Goal: Transaction & Acquisition: Download file/media

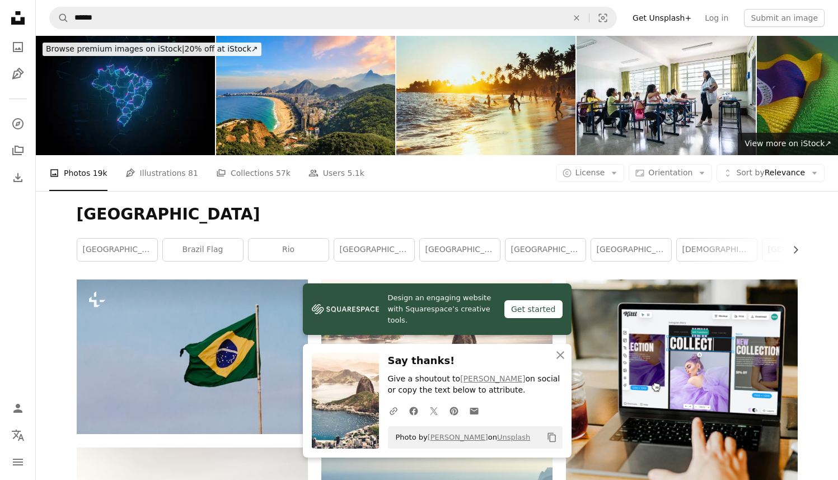
scroll to position [4, 0]
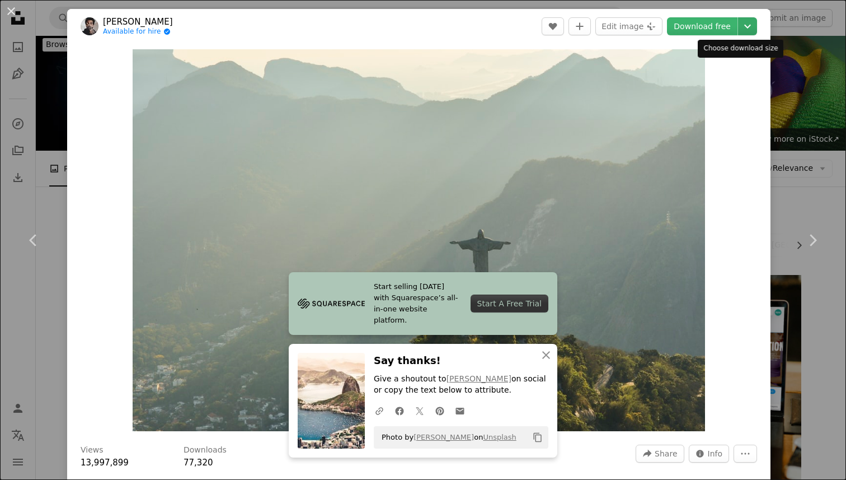
click at [744, 26] on icon "Chevron down" at bounding box center [748, 26] width 18 height 13
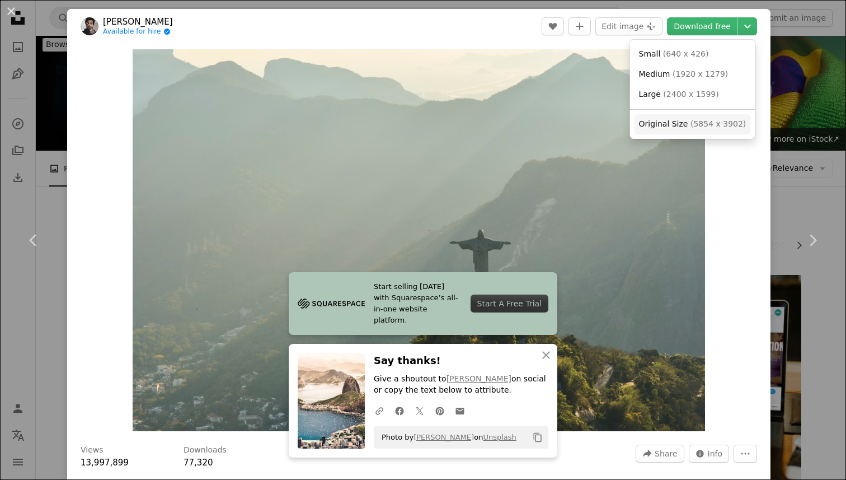
click at [691, 121] on span "( 5854 x 3902 )" at bounding box center [718, 123] width 55 height 9
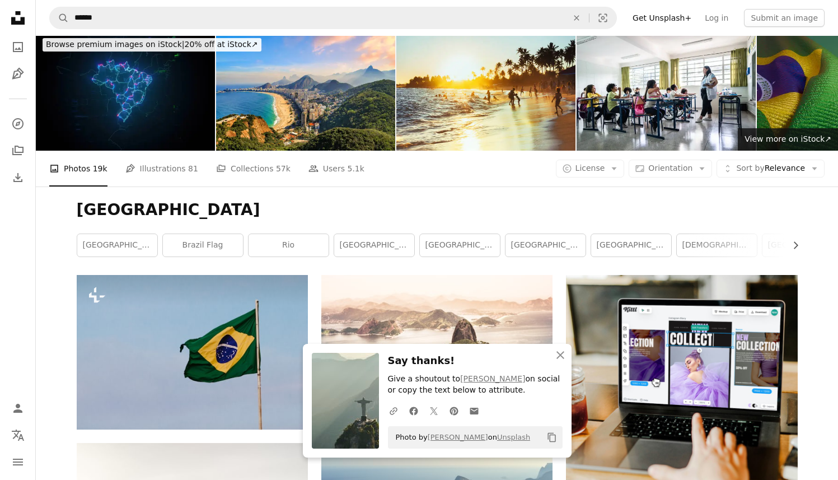
click at [372, 6] on nav "A magnifying glass ****** An X shape Visual search Filters Get Unsplash+ Log in…" at bounding box center [437, 18] width 802 height 36
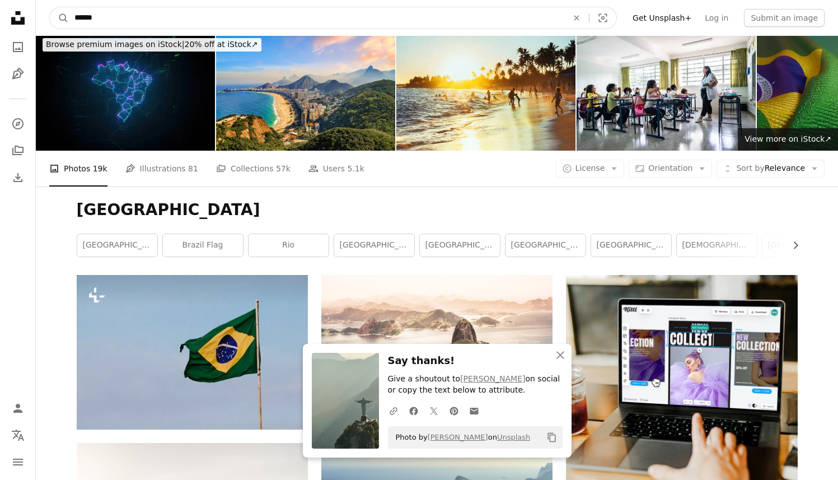
click at [372, 14] on input "******" at bounding box center [316, 17] width 495 height 21
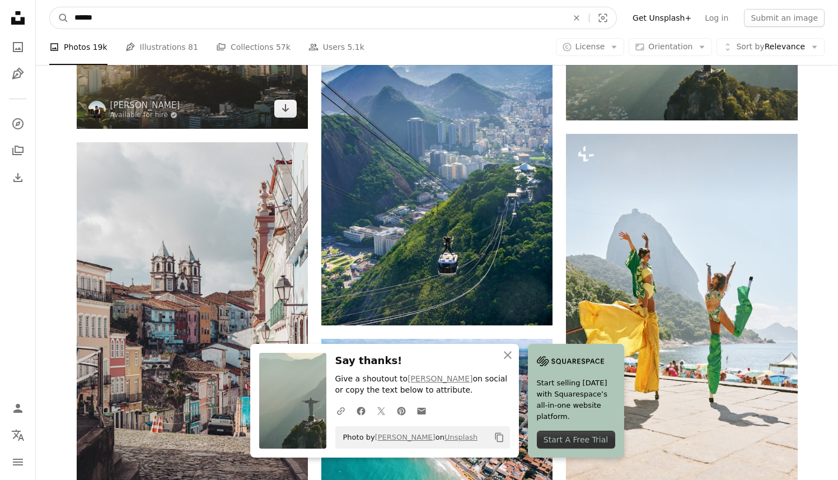
scroll to position [643, 0]
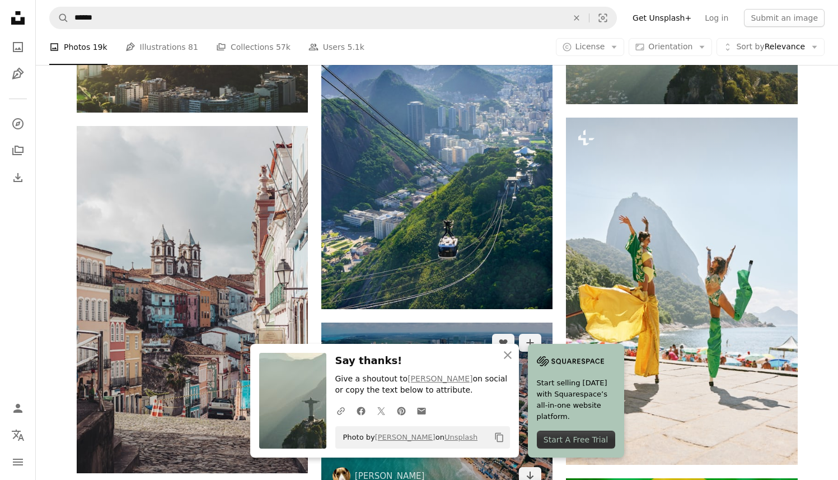
click at [382, 322] on img at bounding box center [436, 408] width 231 height 173
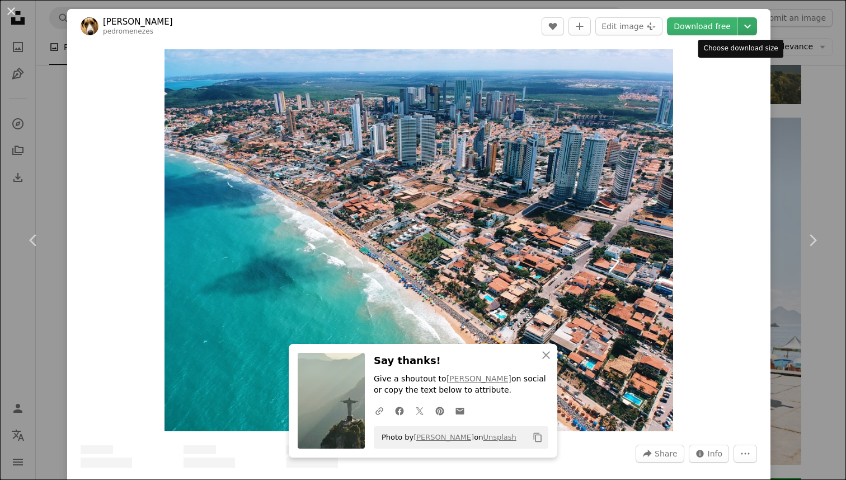
click at [740, 23] on icon "Chevron down" at bounding box center [748, 26] width 18 height 13
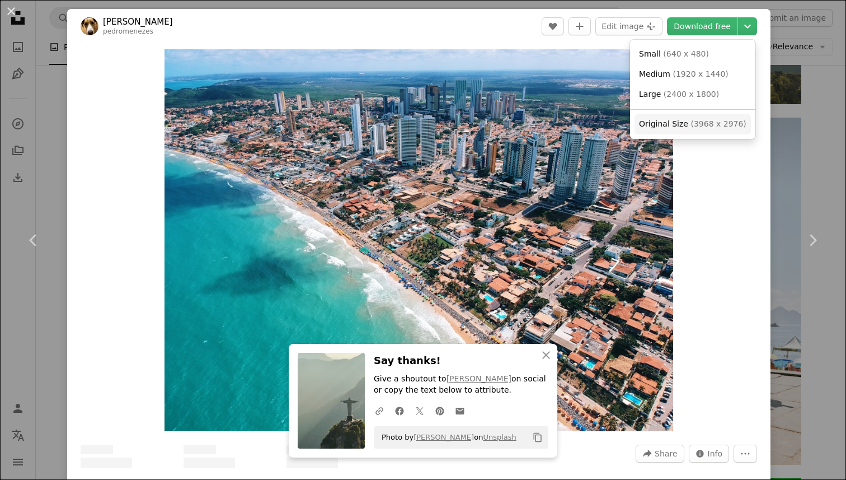
click at [701, 121] on span "( 3968 x 2976 )" at bounding box center [718, 123] width 55 height 9
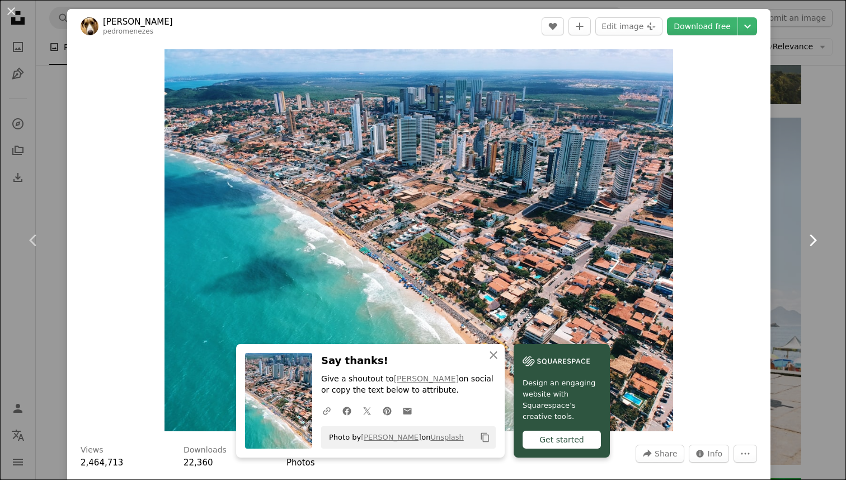
click at [791, 202] on link "Chevron right" at bounding box center [812, 239] width 67 height 107
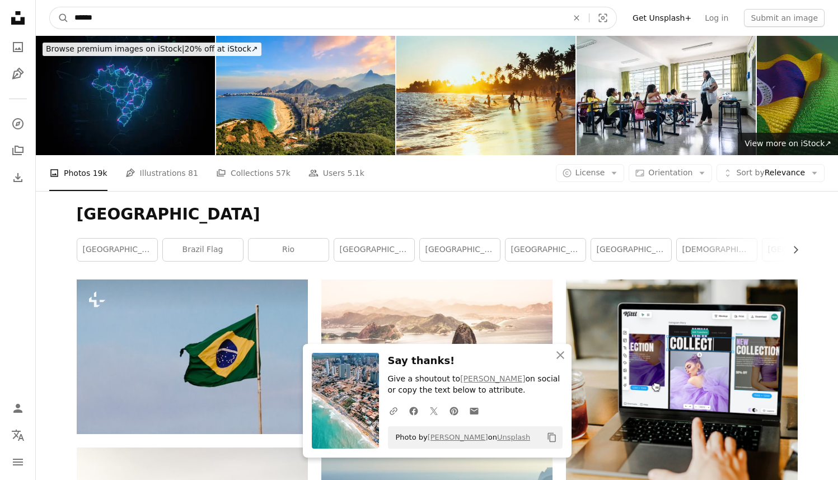
click at [414, 16] on input "******" at bounding box center [316, 17] width 495 height 21
type input "*********"
click button "A magnifying glass" at bounding box center [59, 17] width 19 height 21
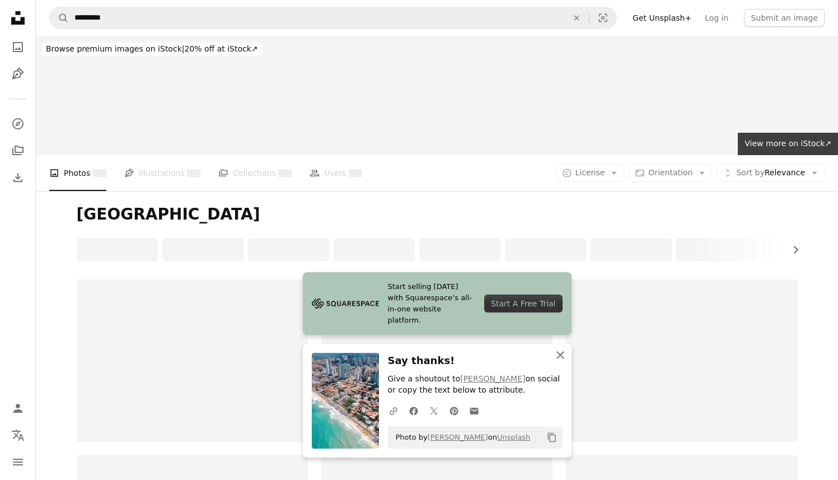
click at [558, 354] on icon "An X shape" at bounding box center [559, 354] width 13 height 13
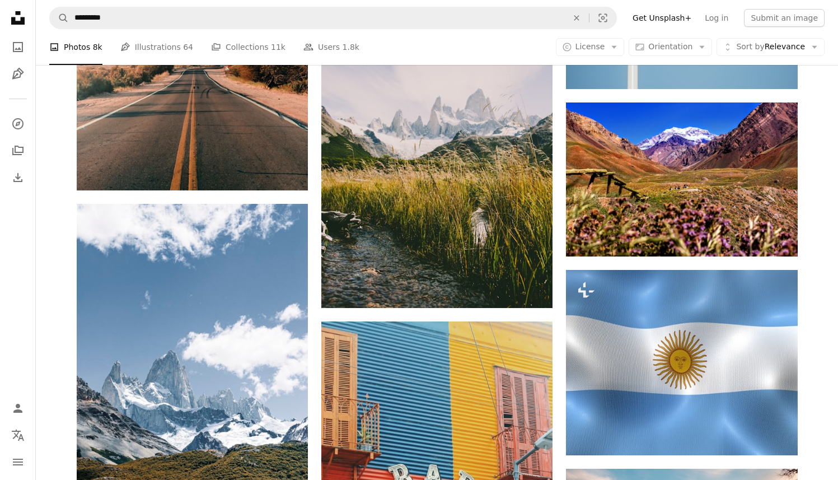
scroll to position [969, 0]
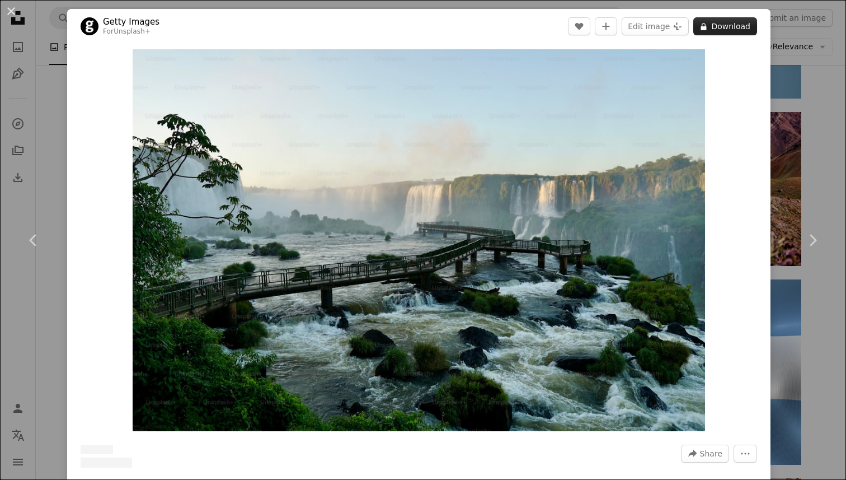
click at [717, 29] on button "A lock Download" at bounding box center [725, 26] width 64 height 18
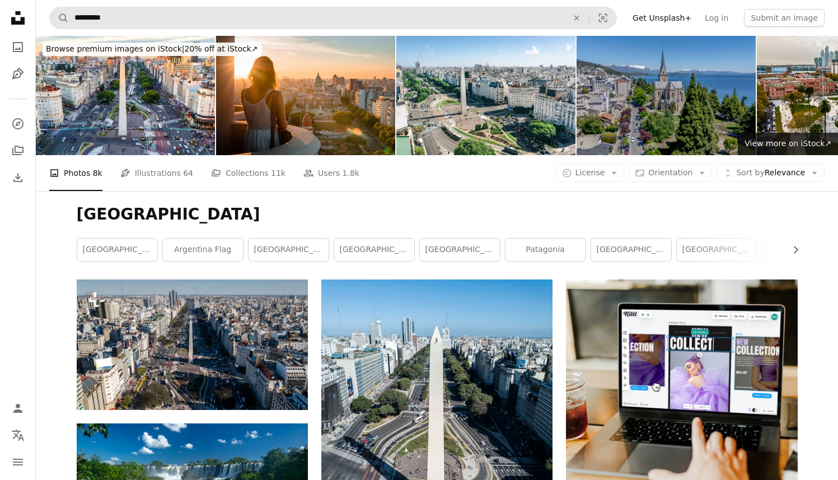
click at [337, 7] on form "A magnifying glass ********* An X shape Visual search" at bounding box center [332, 18] width 567 height 22
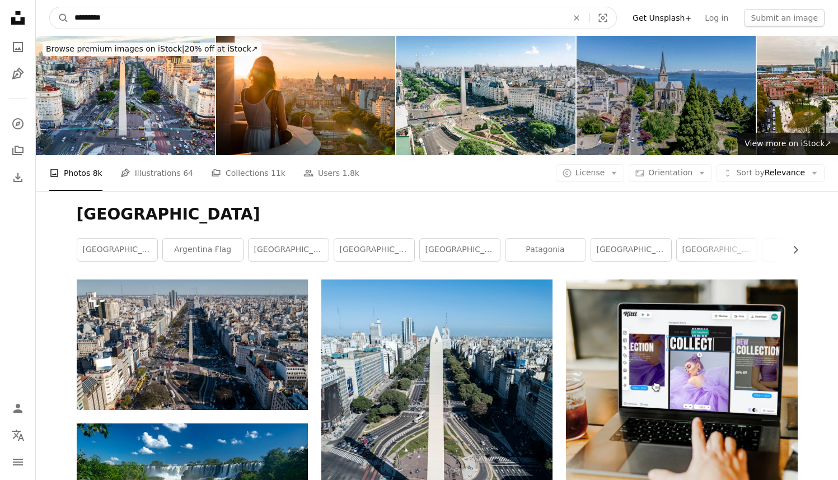
click at [335, 17] on input "*********" at bounding box center [316, 17] width 495 height 21
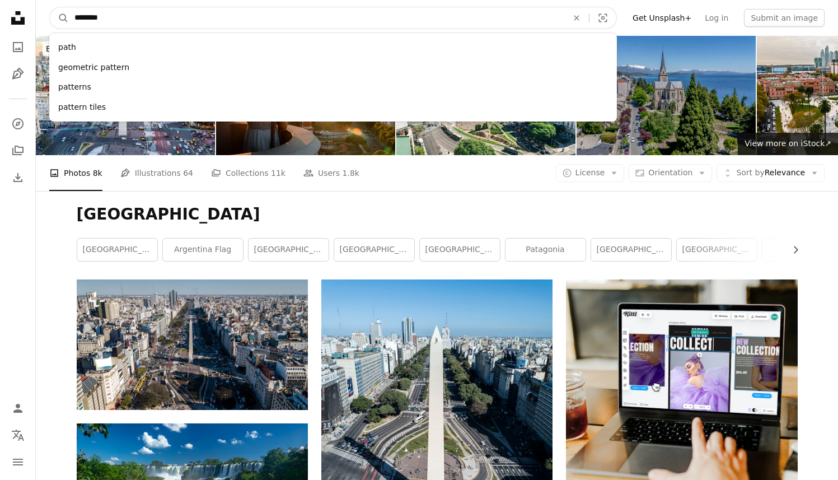
type input "*********"
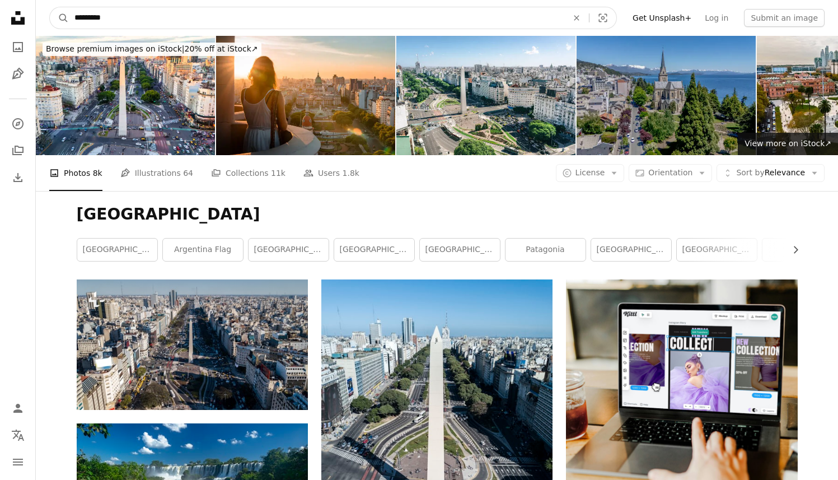
click button "A magnifying glass" at bounding box center [59, 17] width 19 height 21
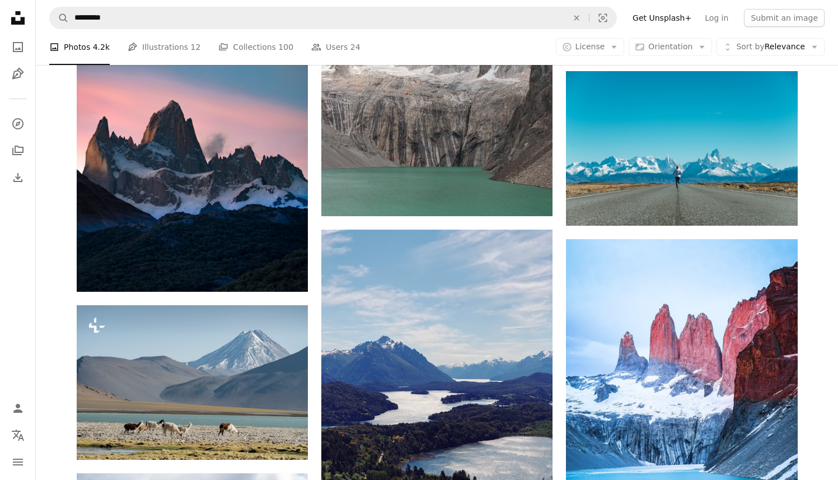
scroll to position [387, 0]
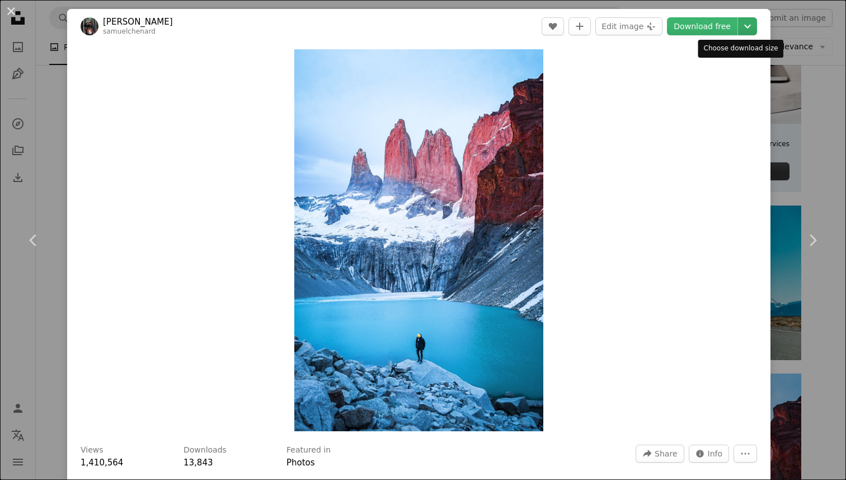
click at [739, 29] on icon "Chevron down" at bounding box center [748, 26] width 18 height 13
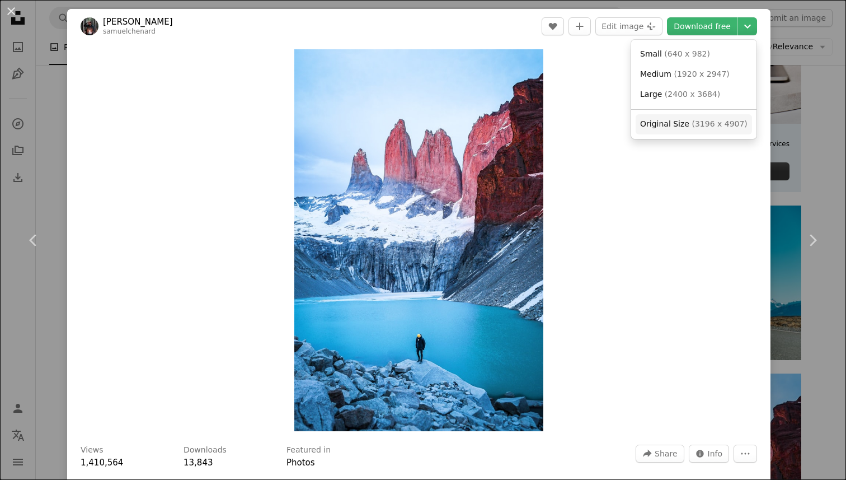
click at [701, 121] on span "( 3196 x 4907 )" at bounding box center [719, 123] width 55 height 9
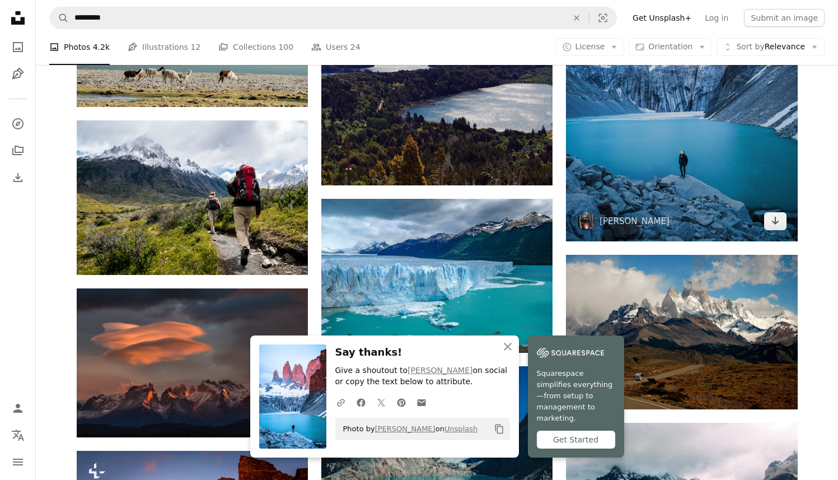
scroll to position [861, 0]
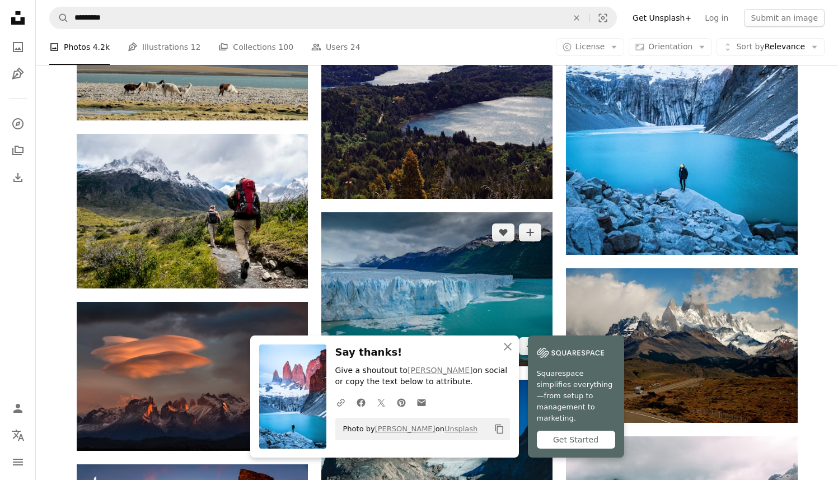
click at [481, 212] on img at bounding box center [436, 289] width 231 height 154
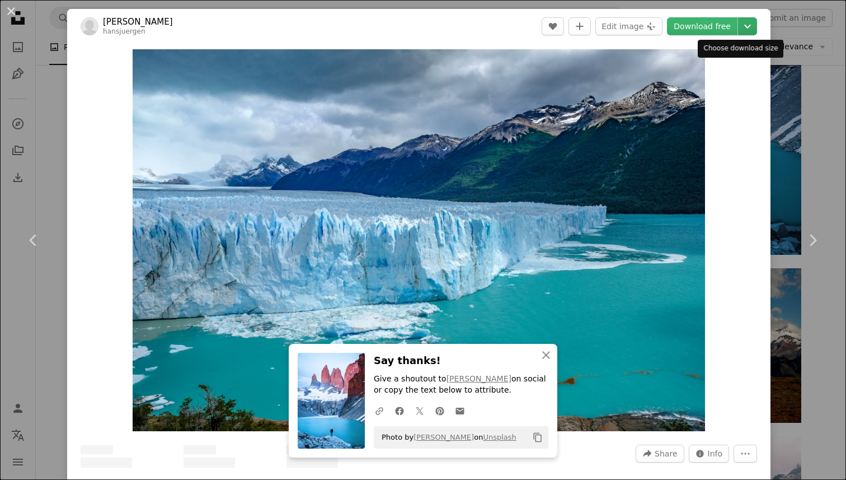
click at [739, 30] on icon "Chevron down" at bounding box center [748, 26] width 18 height 13
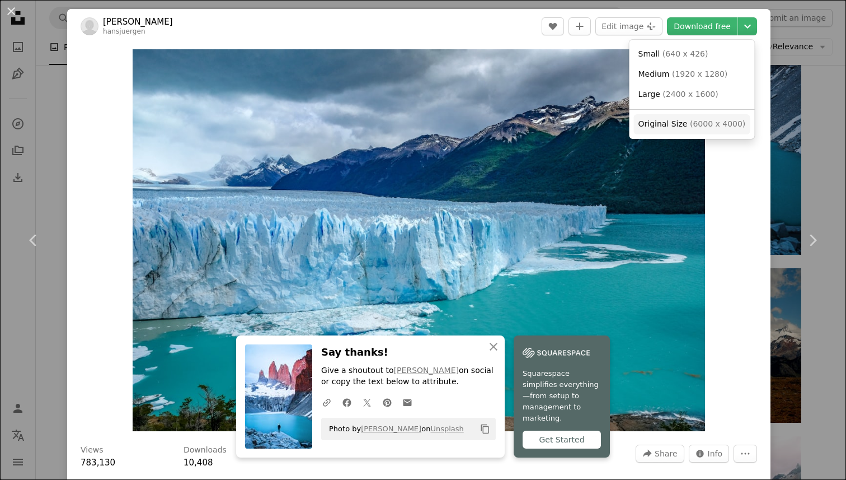
click at [695, 125] on span "( 6000 x 4000 )" at bounding box center [717, 123] width 55 height 9
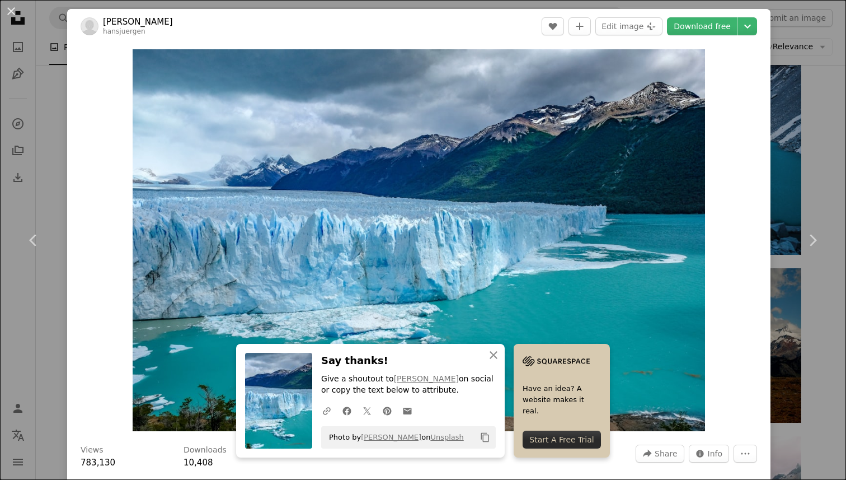
click at [817, 88] on div "An X shape Chevron left Chevron right An X shape Close Say thanks! Give a shout…" at bounding box center [423, 240] width 846 height 480
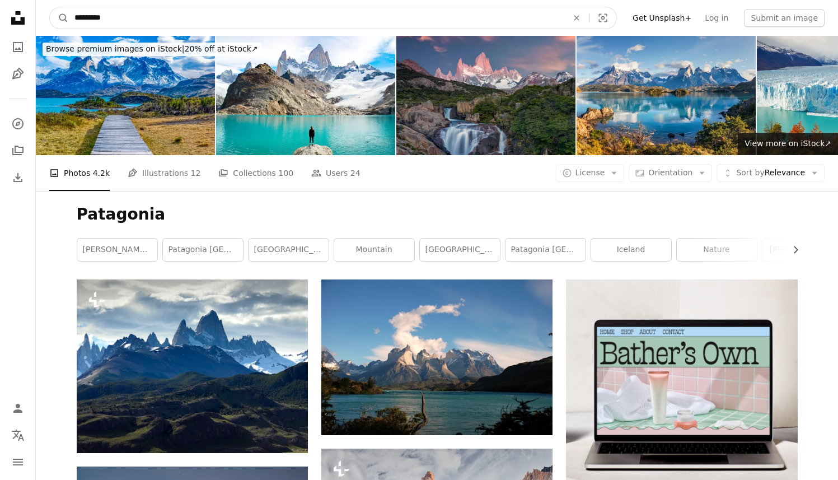
click at [372, 23] on input "*********" at bounding box center [316, 17] width 495 height 21
type input "********"
click button "A magnifying glass" at bounding box center [59, 17] width 19 height 21
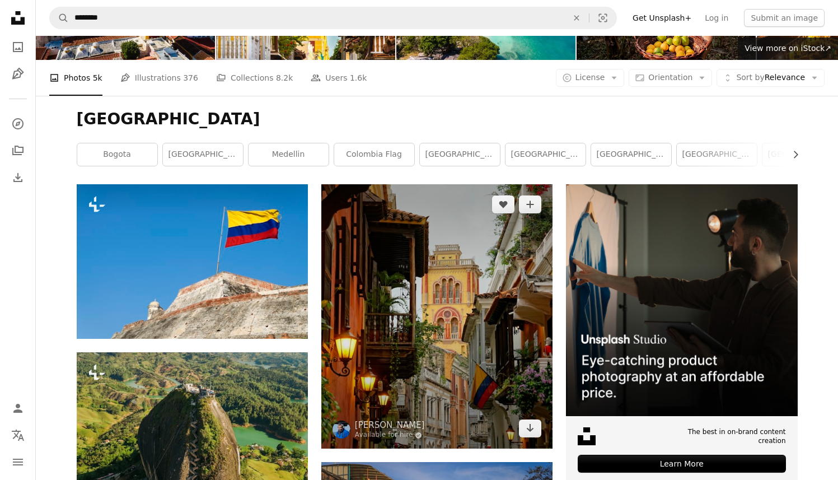
scroll to position [73, 0]
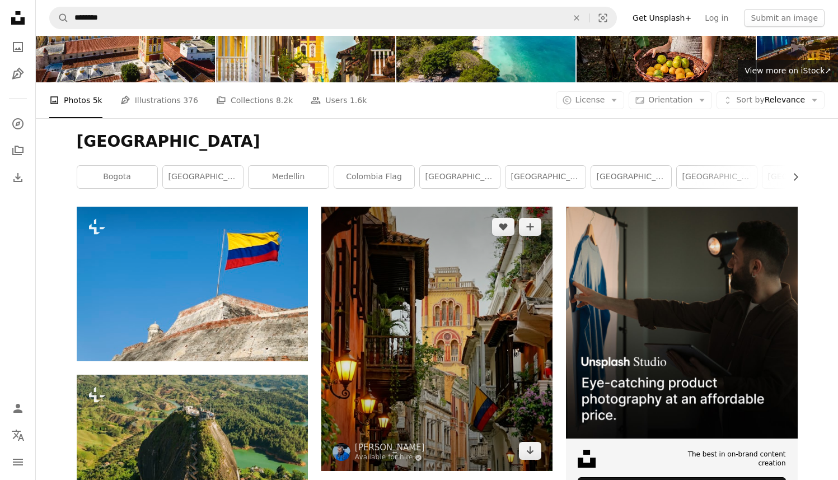
click at [452, 239] on img at bounding box center [436, 338] width 231 height 264
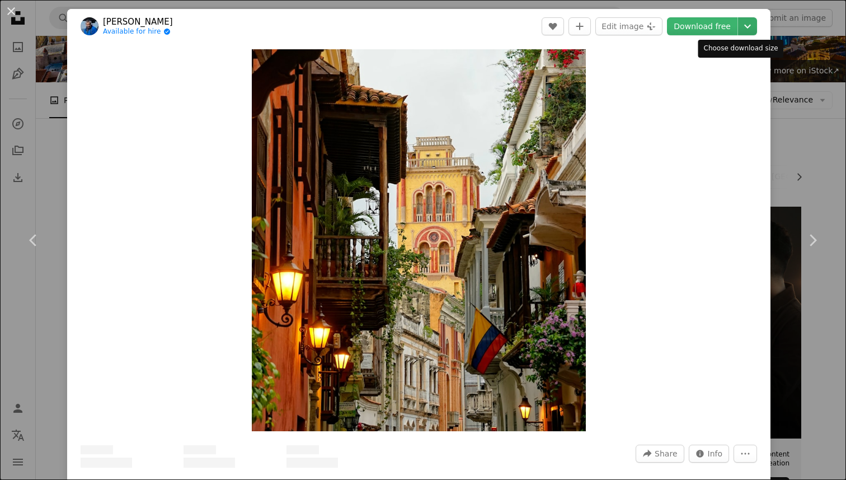
click at [740, 20] on icon "Chevron down" at bounding box center [748, 26] width 18 height 13
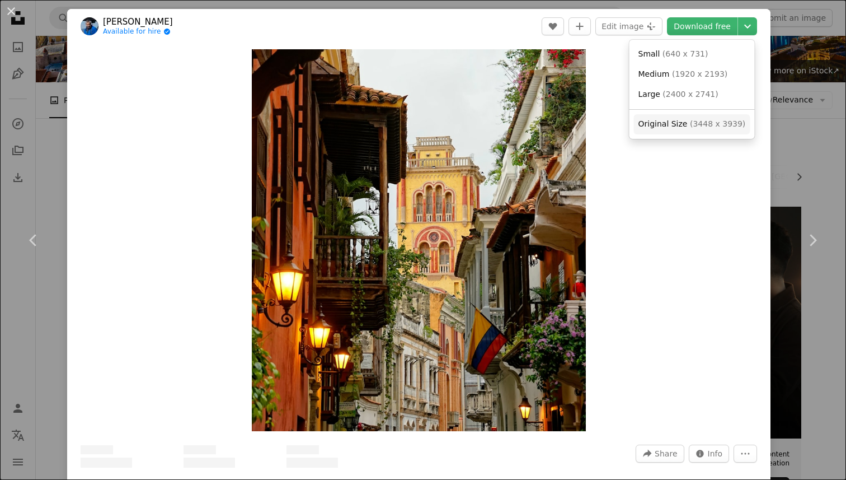
click at [697, 121] on span "( 3448 x 3939 )" at bounding box center [717, 123] width 55 height 9
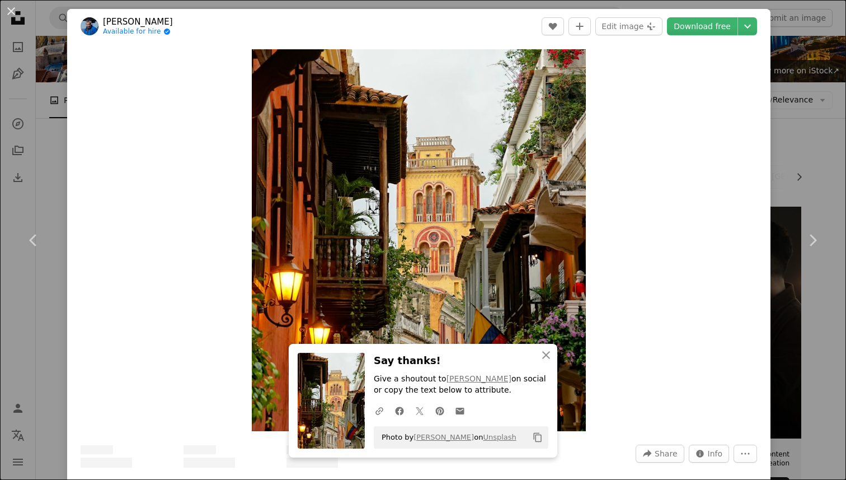
click at [827, 144] on div "An X shape Chevron left Chevron right An X shape Close Say thanks! Give a shout…" at bounding box center [423, 240] width 846 height 480
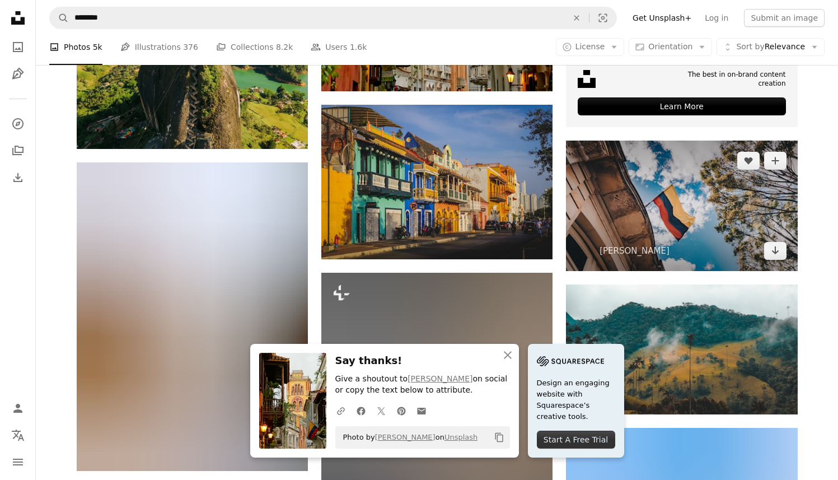
scroll to position [432, 0]
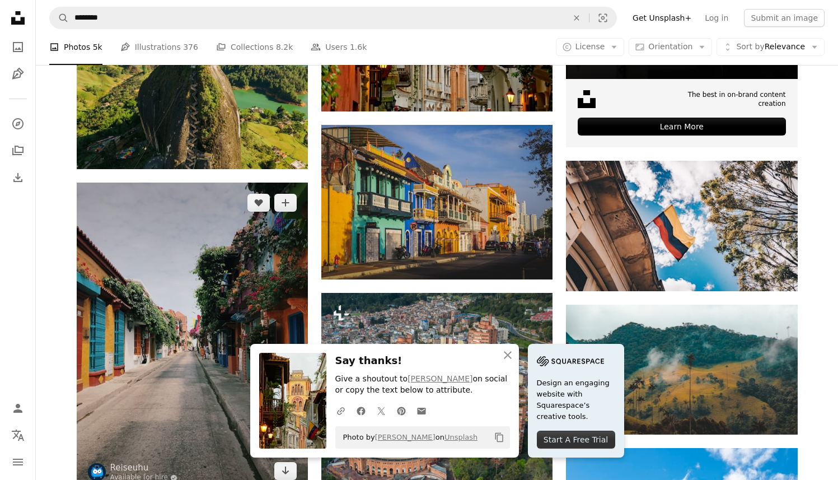
click at [135, 191] on img at bounding box center [192, 336] width 231 height 308
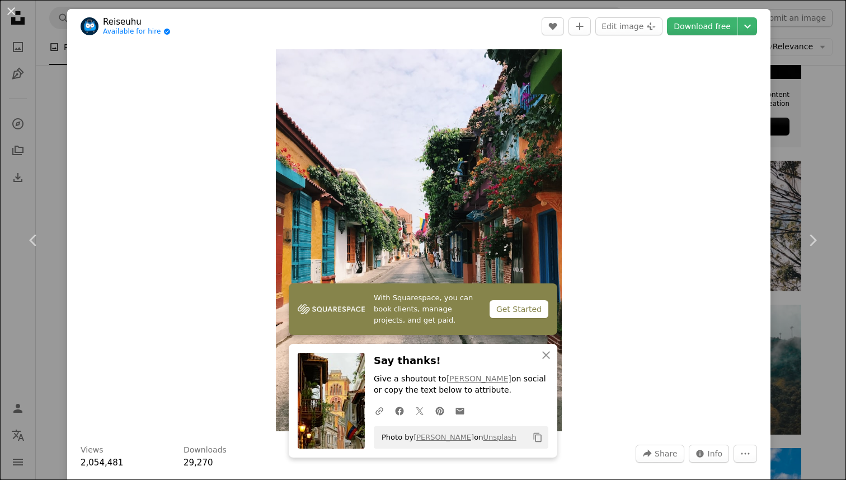
click at [740, 17] on header "Reiseuhu Available for hire A checkmark inside of a circle A heart A plus sign …" at bounding box center [418, 26] width 703 height 35
click at [744, 27] on icon "Chevron down" at bounding box center [748, 26] width 18 height 13
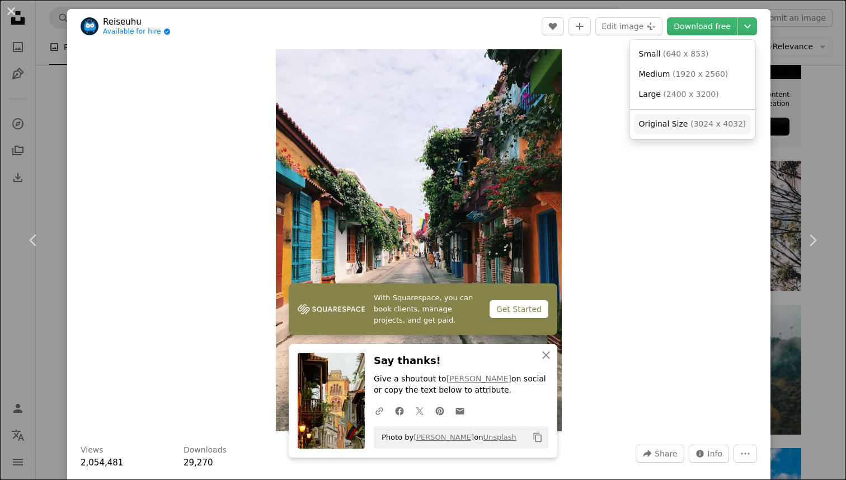
click at [700, 118] on link "Original Size ( 3024 x 4032 )" at bounding box center [693, 124] width 116 height 20
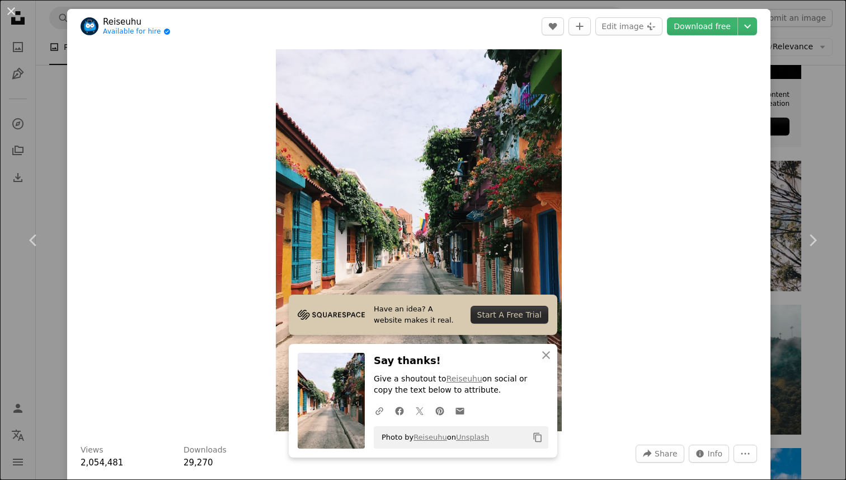
click at [805, 175] on div "An X shape Chevron left Chevron right Have an idea? A website makes it real. St…" at bounding box center [423, 240] width 846 height 480
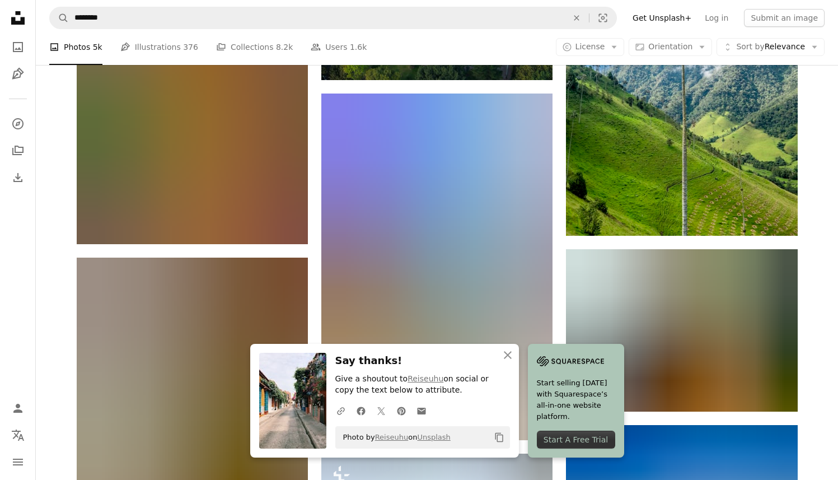
click at [815, 177] on div "Plus sign for Unsplash+ A heart A plus sign Getty Images For Unsplash+ A lock D…" at bounding box center [437, 199] width 802 height 1823
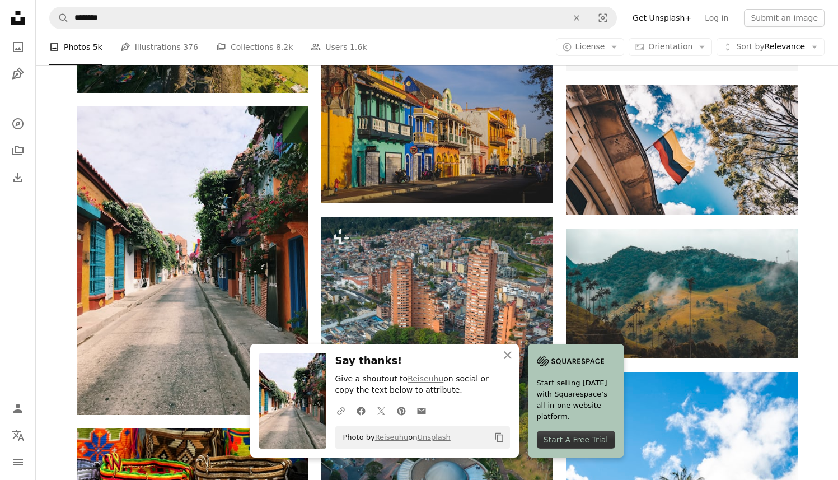
scroll to position [94, 0]
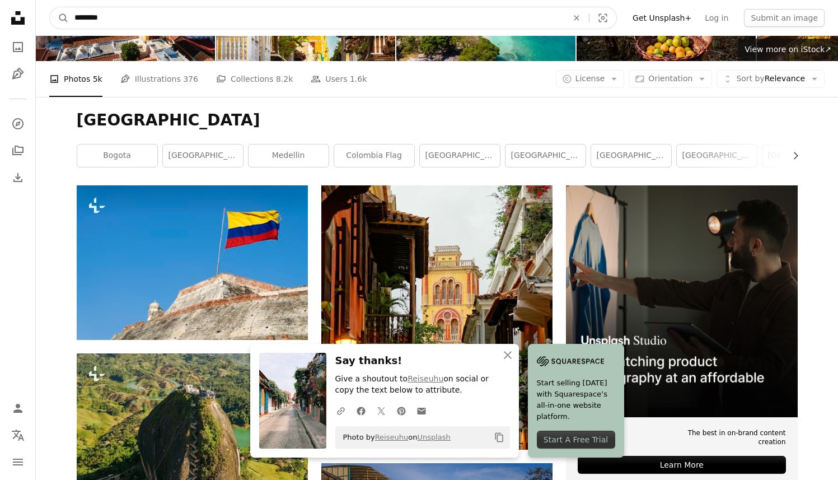
click at [368, 11] on input "********" at bounding box center [316, 17] width 495 height 21
type input "******"
click button "A magnifying glass" at bounding box center [59, 17] width 19 height 21
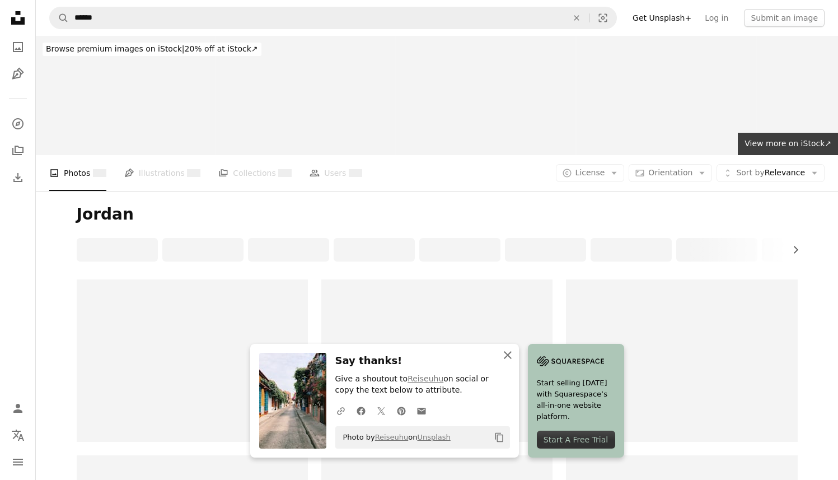
click at [514, 351] on icon "An X shape" at bounding box center [507, 354] width 13 height 13
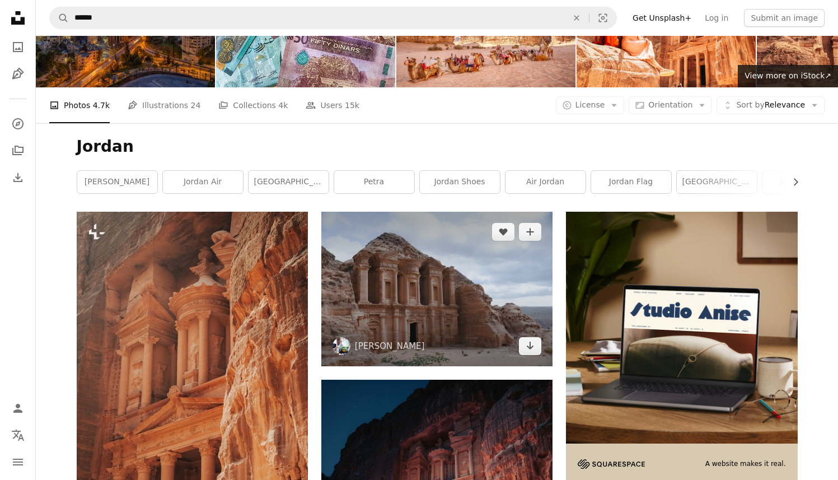
scroll to position [51, 0]
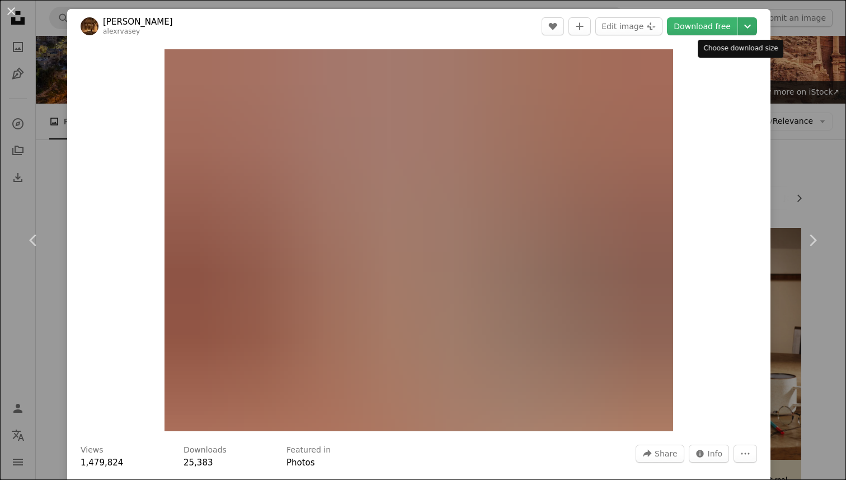
click at [740, 30] on icon "Chevron down" at bounding box center [748, 26] width 18 height 13
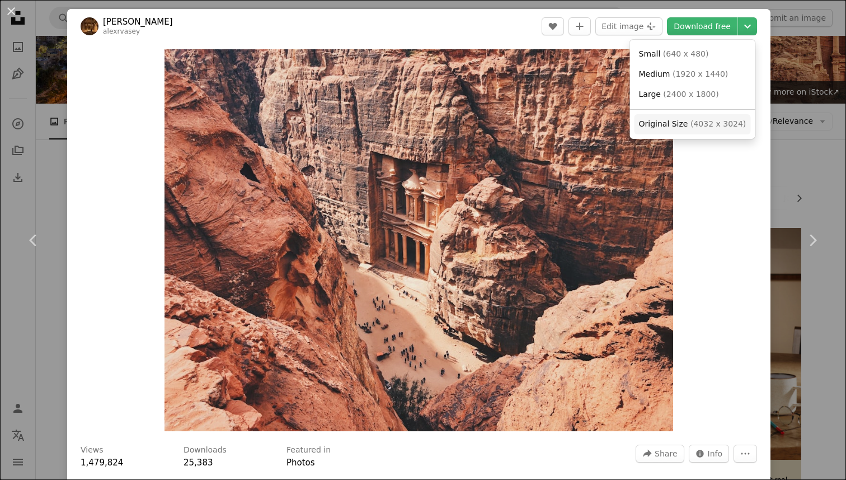
click at [693, 129] on span "Original Size ( 4032 x 3024 )" at bounding box center [692, 124] width 107 height 11
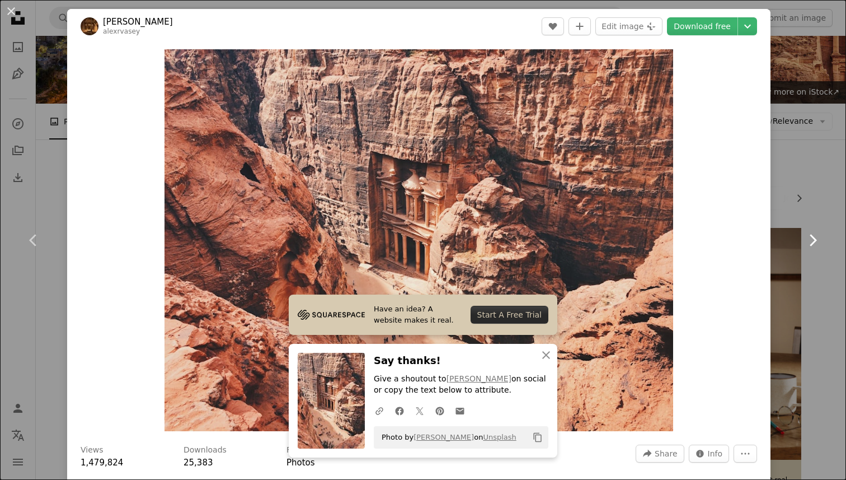
click at [799, 200] on link "Chevron right" at bounding box center [812, 239] width 67 height 107
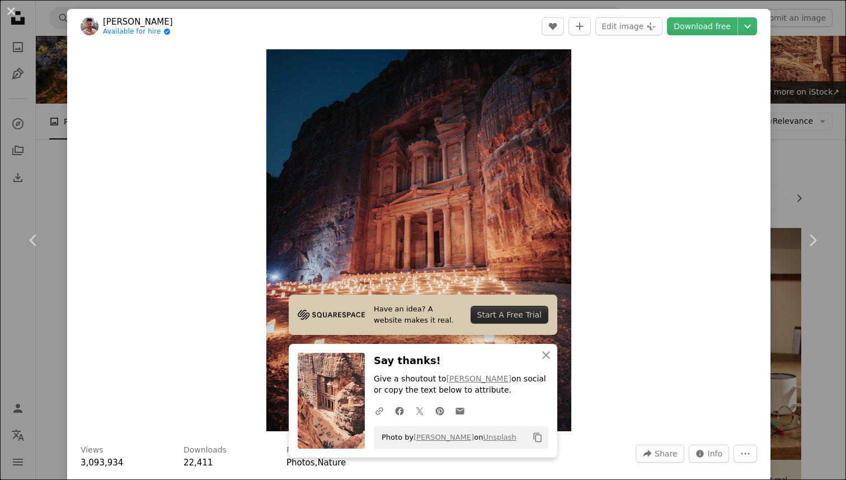
click at [806, 91] on div "An X shape Chevron left Chevron right Have an idea? A website makes it real. St…" at bounding box center [423, 240] width 846 height 480
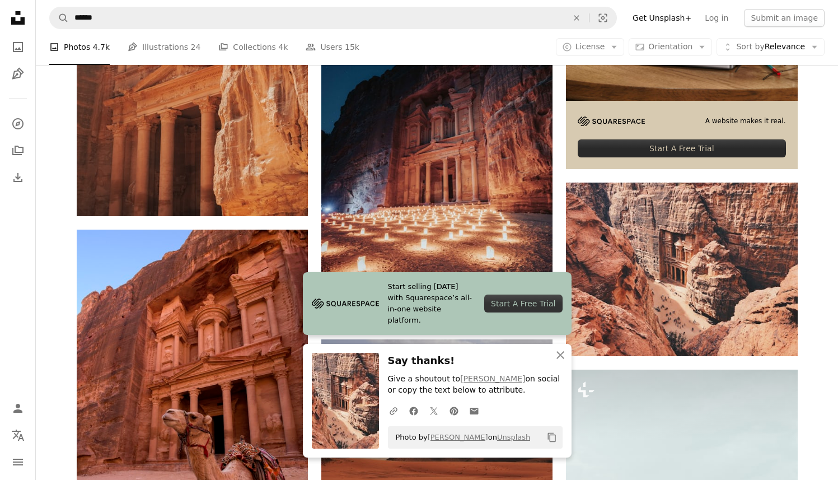
scroll to position [535, 0]
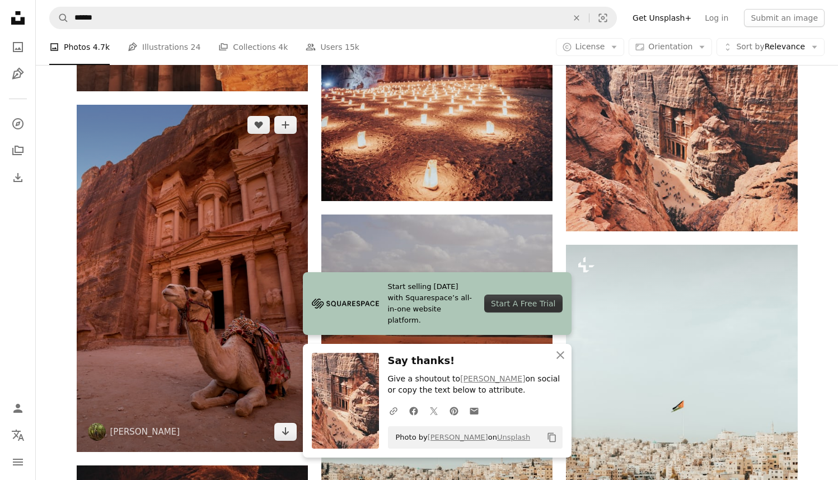
click at [237, 176] on img at bounding box center [192, 278] width 231 height 347
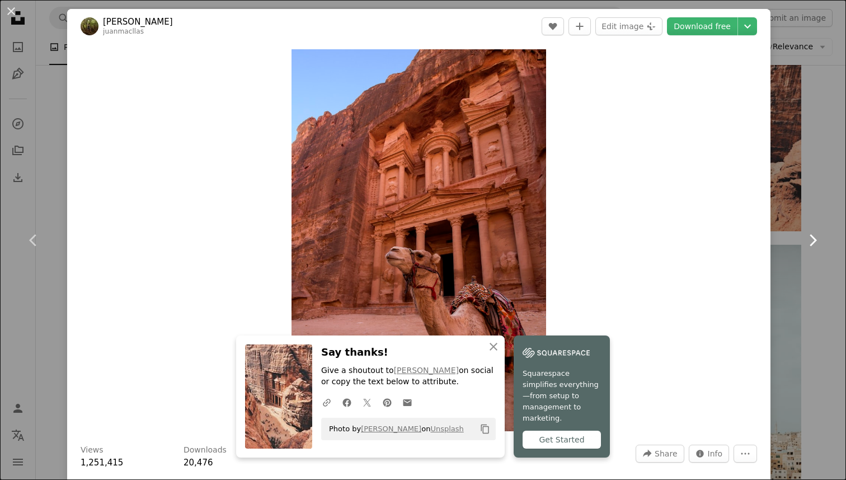
click at [814, 190] on link "Chevron right" at bounding box center [812, 239] width 67 height 107
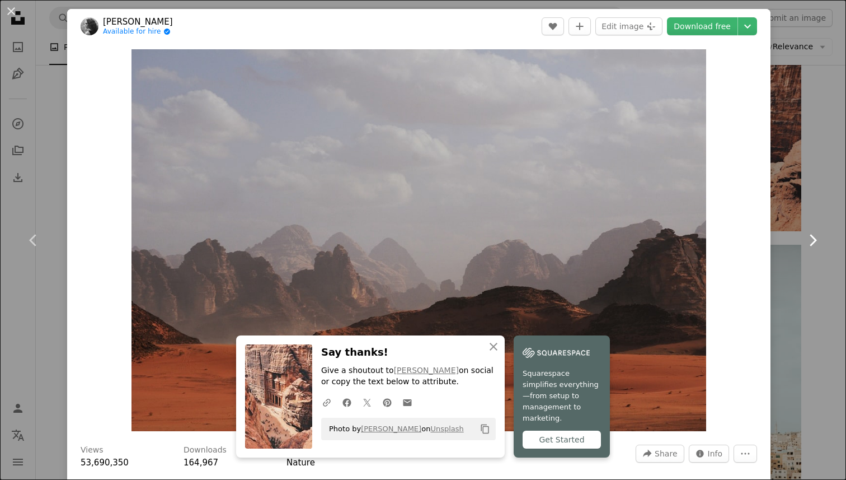
click at [814, 190] on link "Chevron right" at bounding box center [812, 239] width 67 height 107
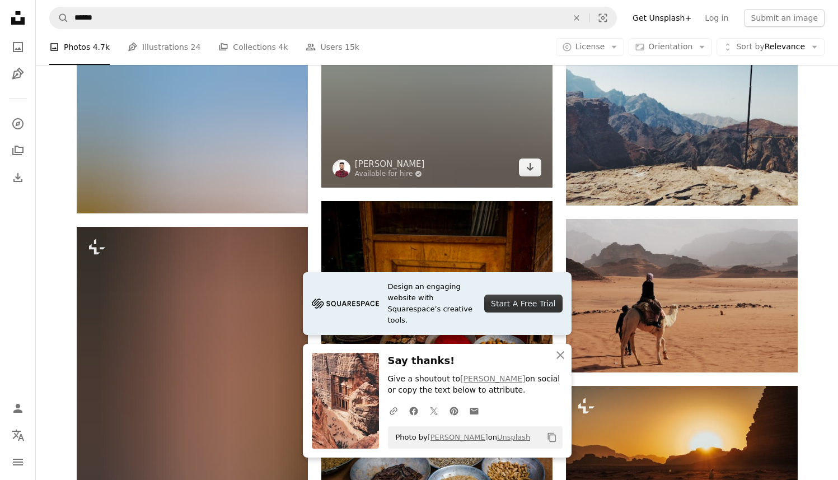
scroll to position [1243, 0]
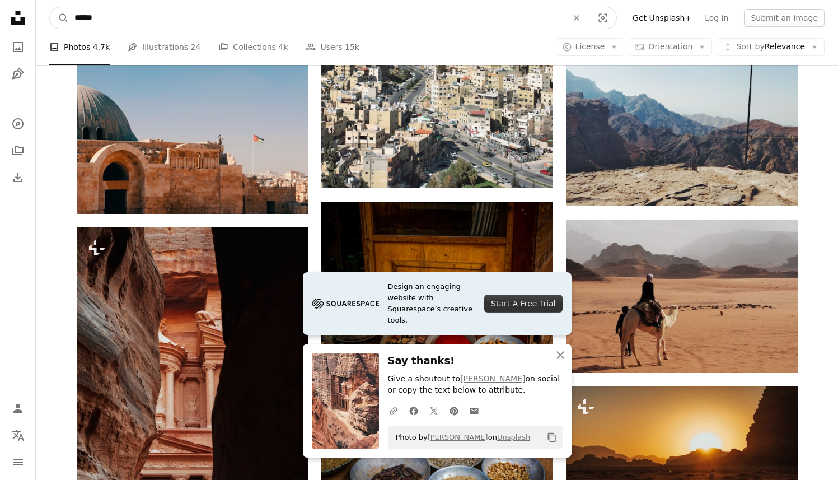
click at [398, 24] on input "******" at bounding box center [316, 17] width 495 height 21
type input "*****"
click button "A magnifying glass" at bounding box center [59, 17] width 19 height 21
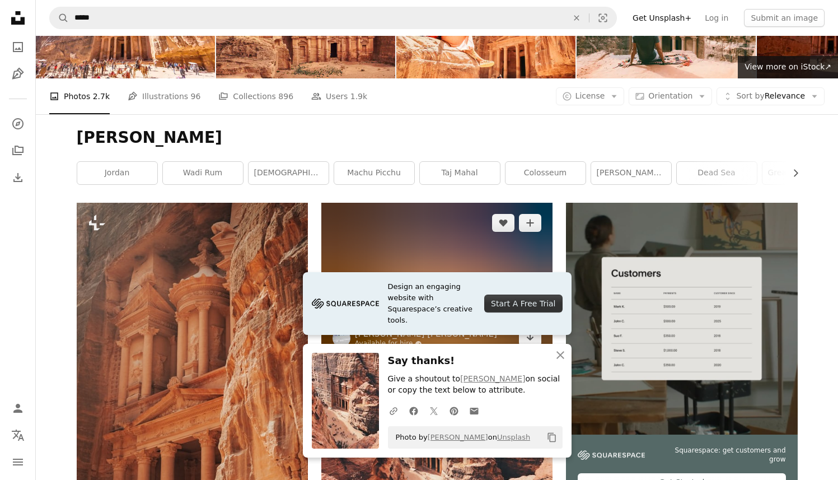
scroll to position [77, 0]
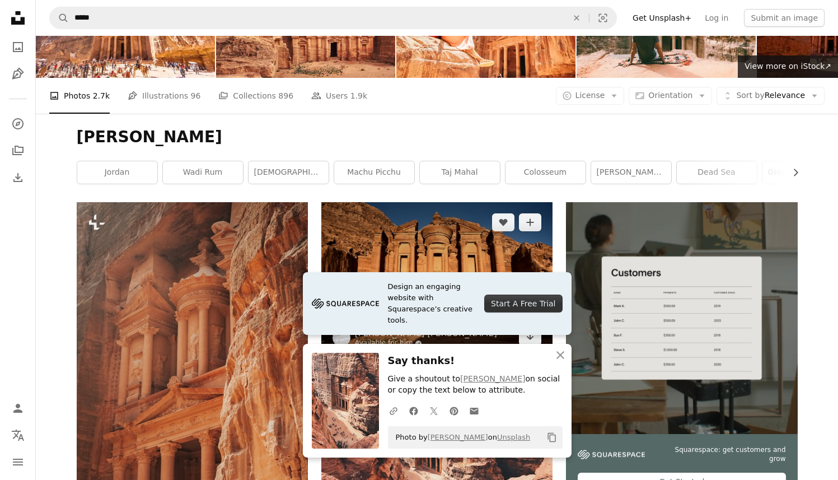
click at [453, 202] on img at bounding box center [436, 279] width 231 height 154
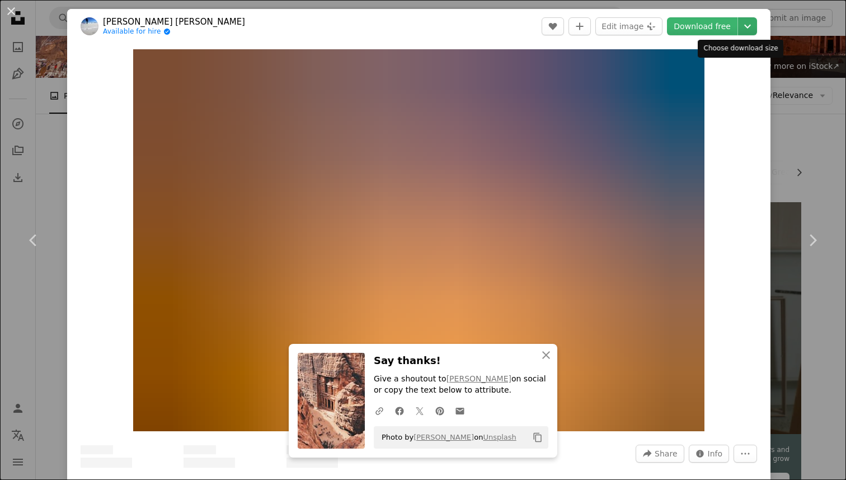
click at [741, 20] on icon "Chevron down" at bounding box center [748, 26] width 18 height 13
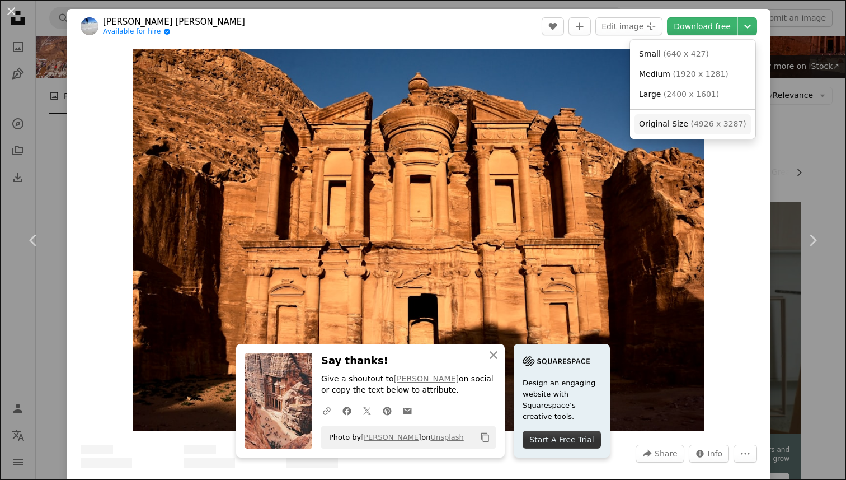
click at [710, 119] on span "( 4926 x 3287 )" at bounding box center [718, 123] width 55 height 9
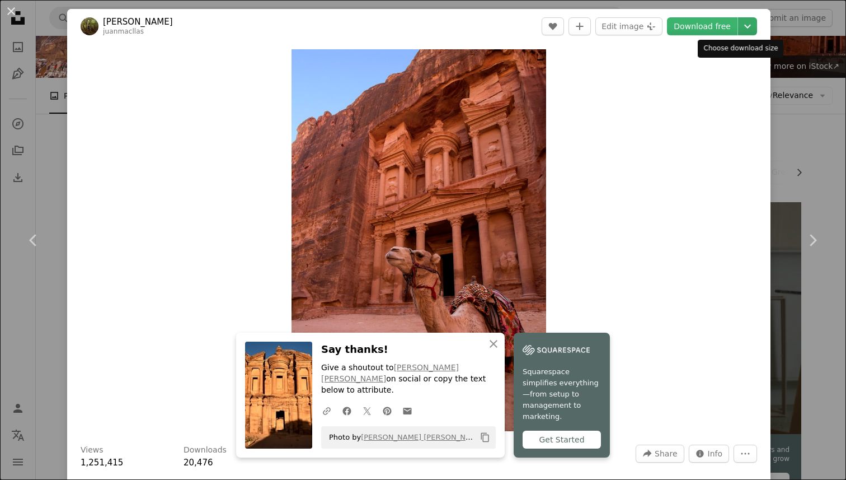
click at [744, 25] on icon "Choose download size" at bounding box center [747, 27] width 7 height 4
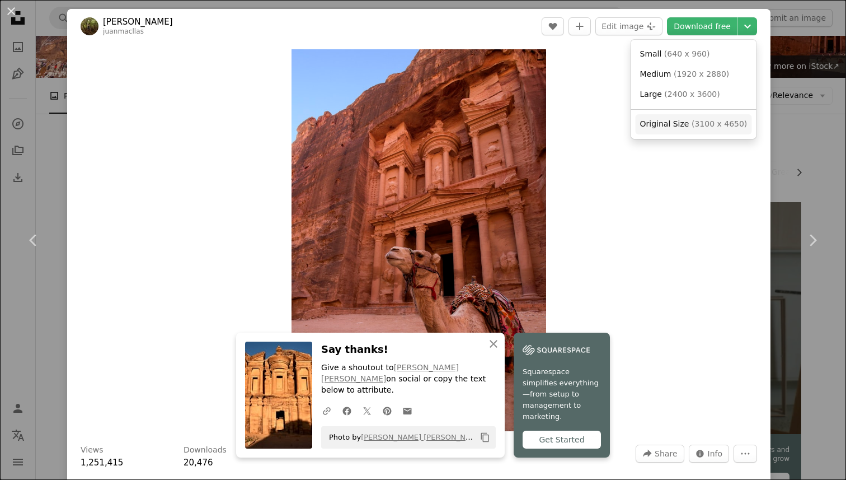
click at [702, 125] on span "( 3100 x 4650 )" at bounding box center [719, 123] width 55 height 9
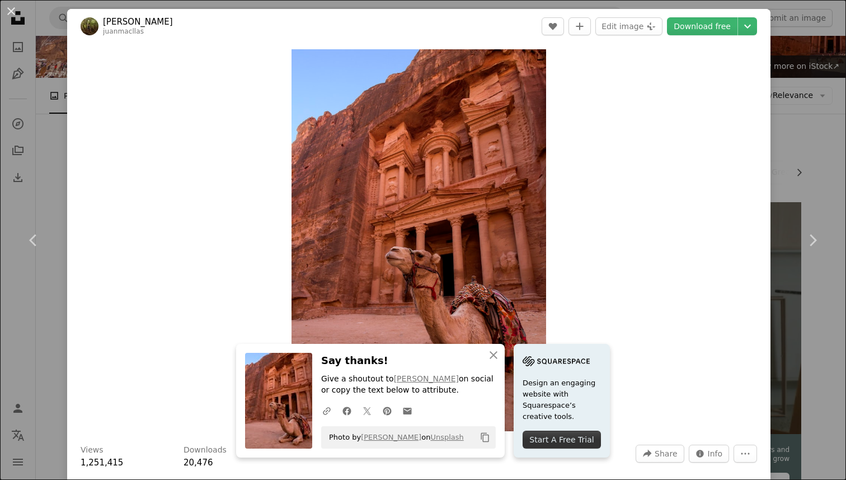
click at [808, 133] on div "An X shape Chevron left Chevron right An X shape Close Say thanks! Give a shout…" at bounding box center [423, 240] width 846 height 480
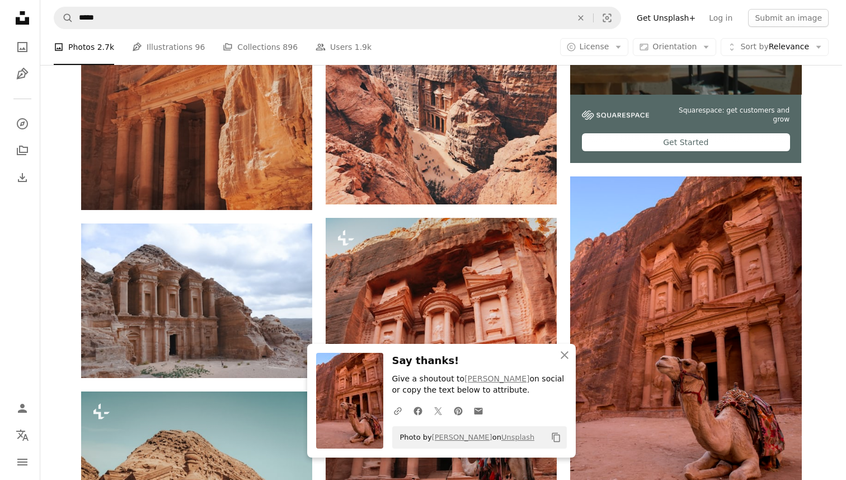
scroll to position [435, 0]
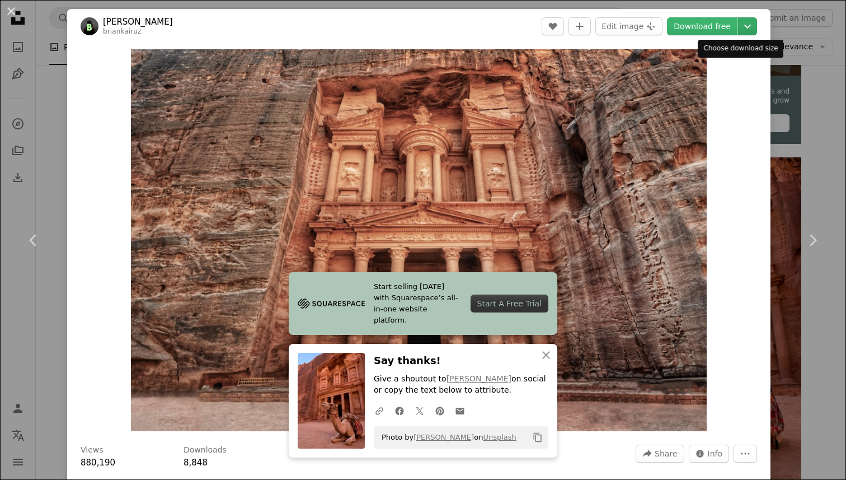
click at [739, 26] on icon "Chevron down" at bounding box center [748, 26] width 18 height 13
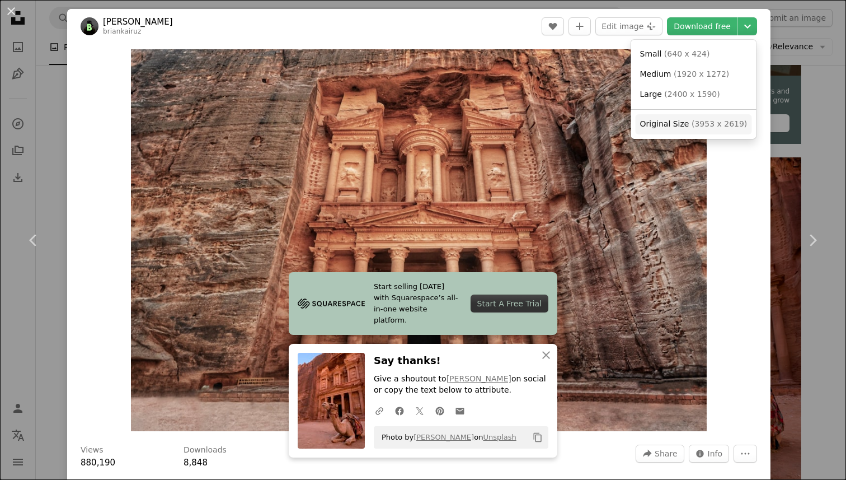
click at [700, 122] on span "( 3953 x 2619 )" at bounding box center [719, 123] width 55 height 9
